Goal: Task Accomplishment & Management: Manage account settings

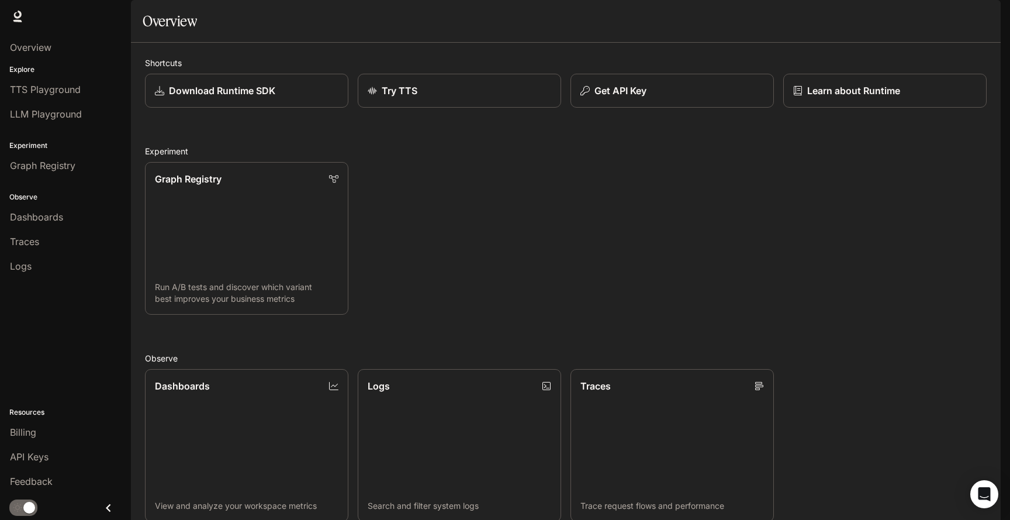
click at [985, 16] on img "button" at bounding box center [985, 16] width 16 height 16
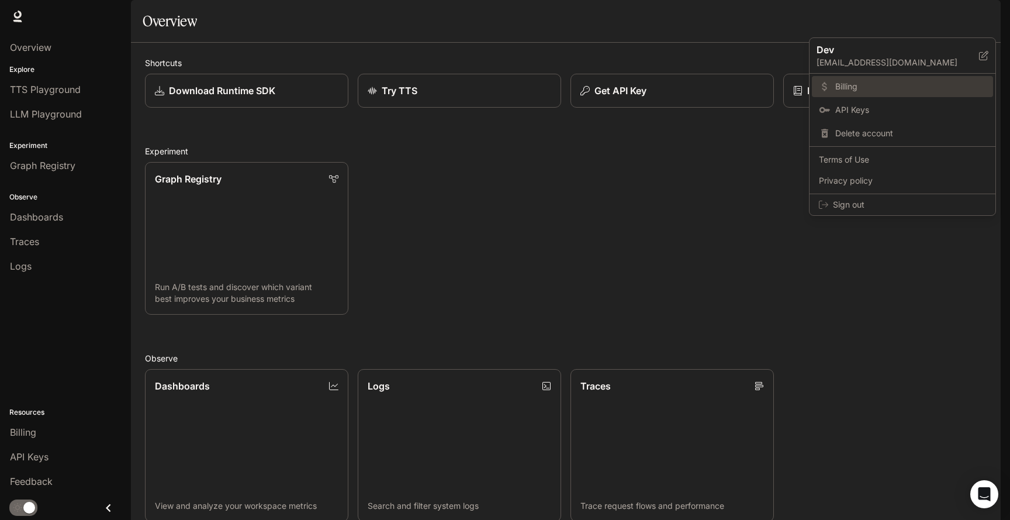
click at [864, 79] on link "Billing" at bounding box center [902, 86] width 181 height 21
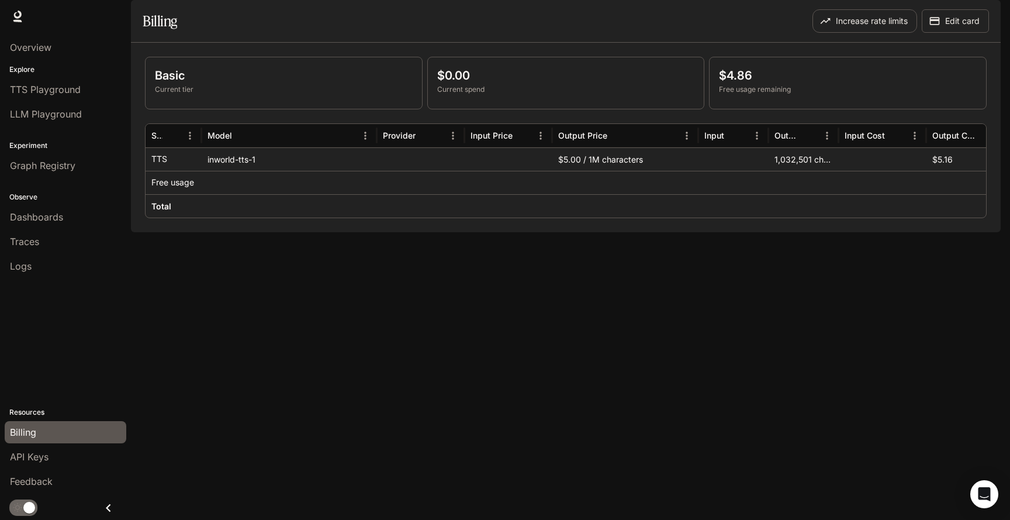
click at [936, 17] on span "Documentation" at bounding box center [931, 16] width 58 height 15
click at [954, 33] on button "Edit card" at bounding box center [955, 20] width 67 height 23
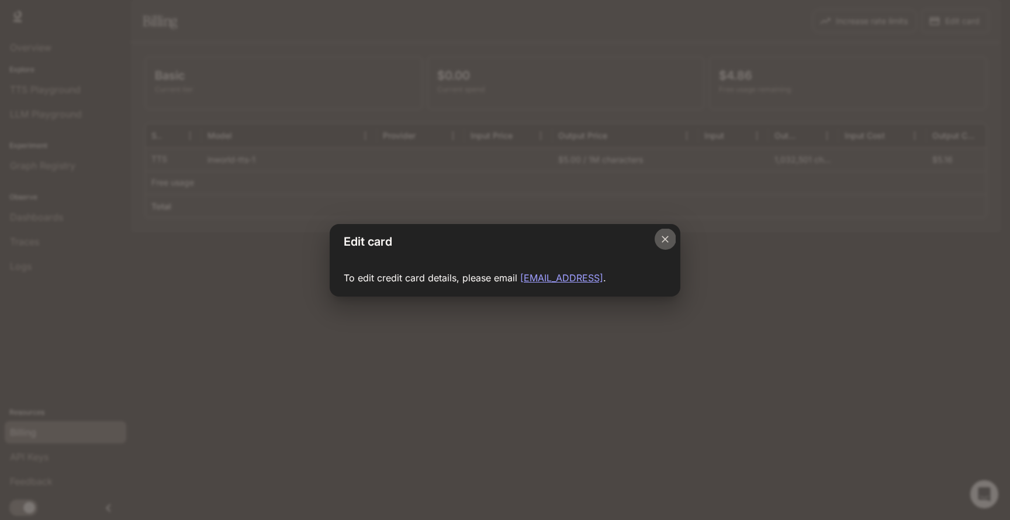
click at [664, 241] on icon "Close dialog" at bounding box center [666, 239] width 12 height 12
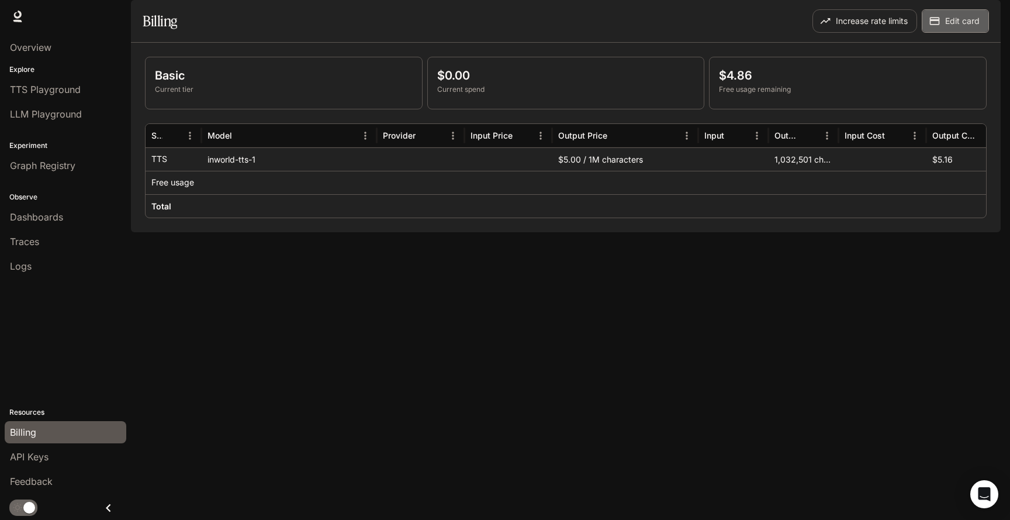
click at [955, 33] on button "Edit card" at bounding box center [955, 20] width 67 height 23
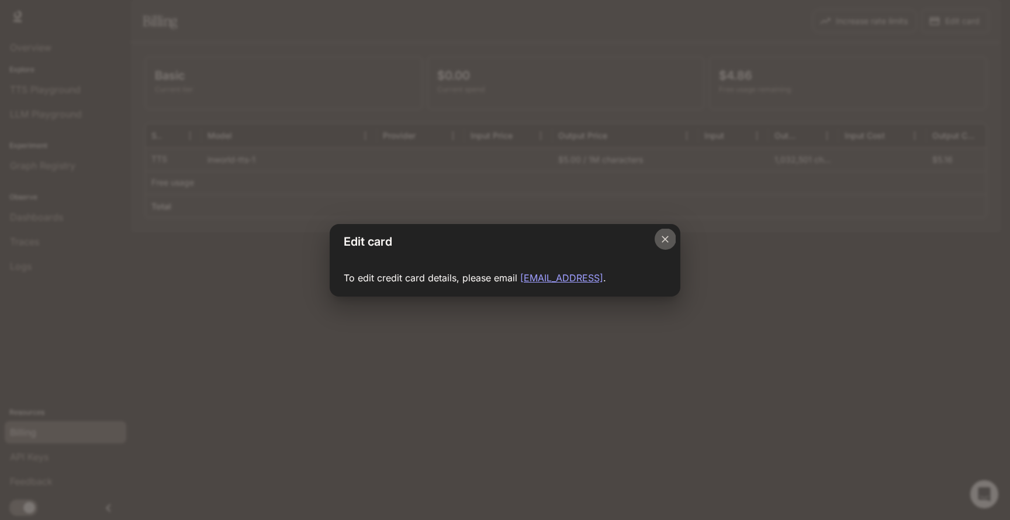
click at [662, 239] on icon "Close dialog" at bounding box center [666, 239] width 12 height 12
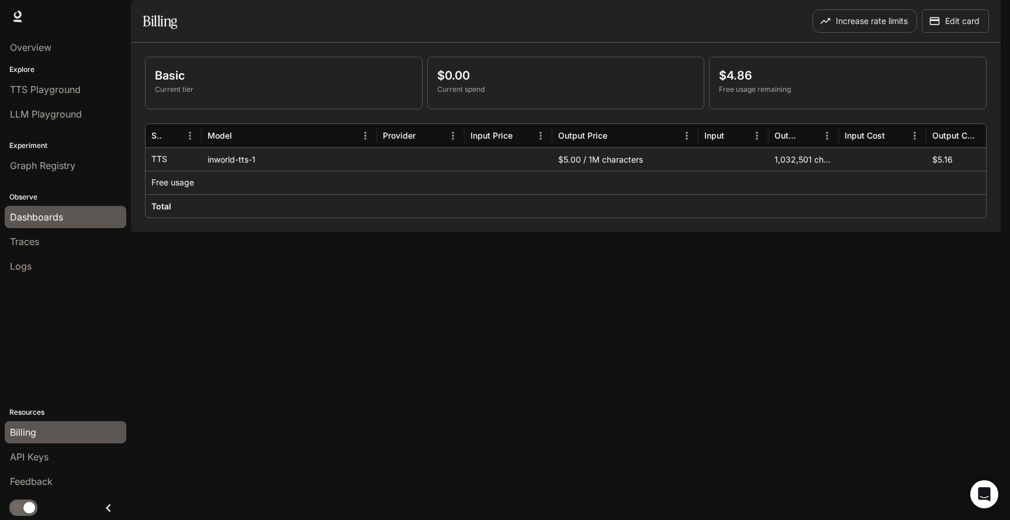
click at [54, 218] on span "Dashboards" at bounding box center [36, 217] width 53 height 14
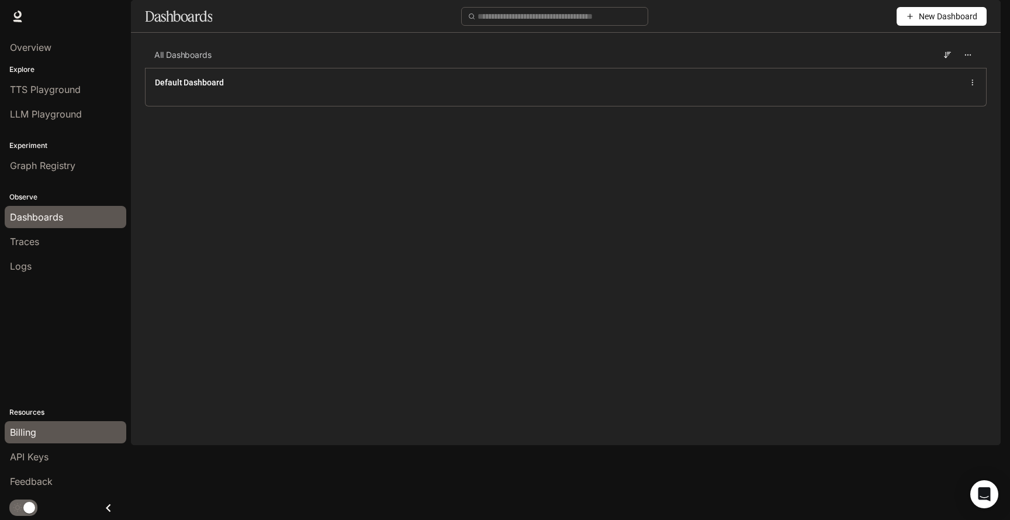
click at [21, 434] on span "Billing" at bounding box center [23, 432] width 26 height 14
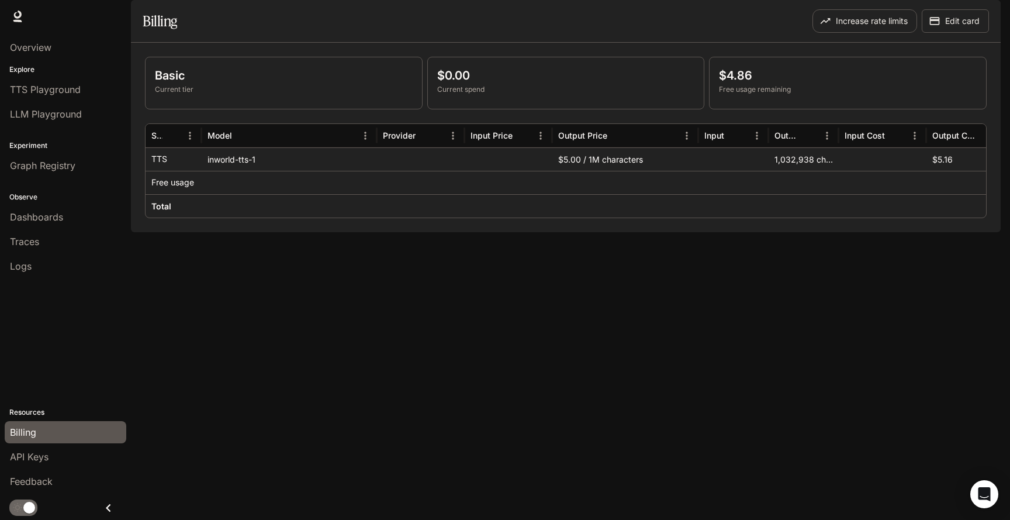
click at [177, 84] on p "Basic" at bounding box center [284, 76] width 258 height 18
